Goal: Navigation & Orientation: Find specific page/section

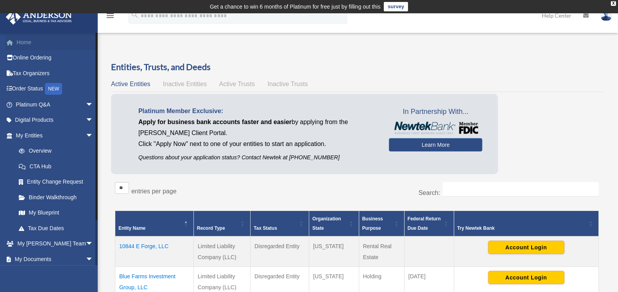
click at [25, 39] on link "Home" at bounding box center [55, 42] width 100 height 16
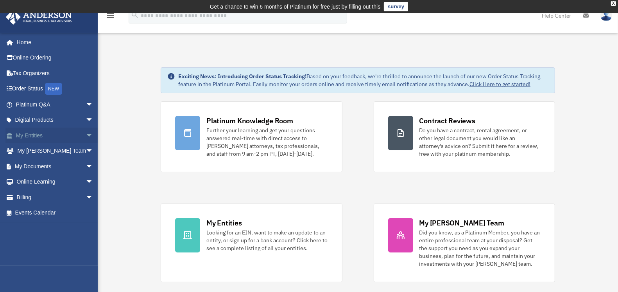
click at [34, 134] on link "My Entities arrow_drop_down" at bounding box center [55, 135] width 100 height 16
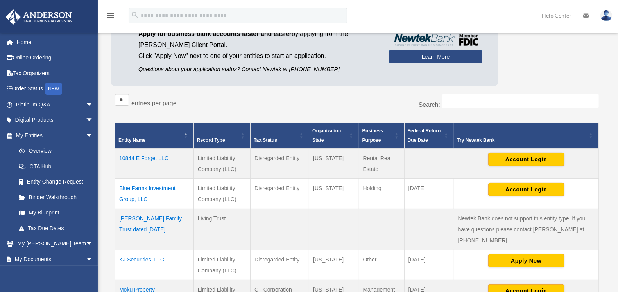
scroll to position [170, 0]
